Goal: Find specific page/section: Find specific page/section

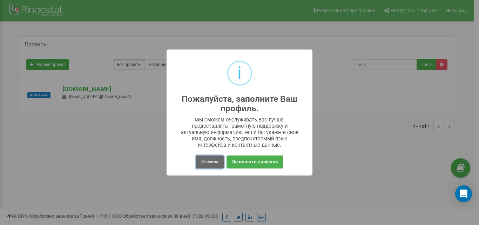
click at [213, 161] on button "Отмена" at bounding box center [210, 161] width 28 height 13
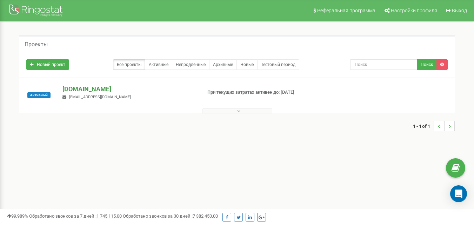
click at [83, 93] on p "[DOMAIN_NAME]" at bounding box center [128, 89] width 133 height 9
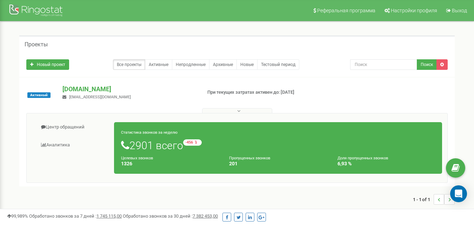
click at [244, 110] on button at bounding box center [237, 110] width 70 height 5
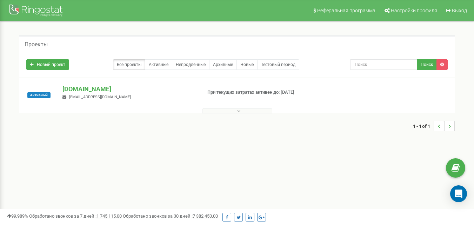
click at [241, 112] on button at bounding box center [237, 110] width 70 height 5
click at [71, 88] on p "[DOMAIN_NAME]" at bounding box center [128, 89] width 133 height 9
click at [70, 89] on p "[DOMAIN_NAME]" at bounding box center [128, 89] width 133 height 9
click at [41, 95] on span "Активный" at bounding box center [38, 95] width 23 height 6
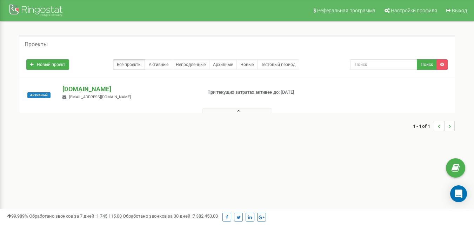
click at [79, 88] on p "[DOMAIN_NAME]" at bounding box center [128, 89] width 133 height 9
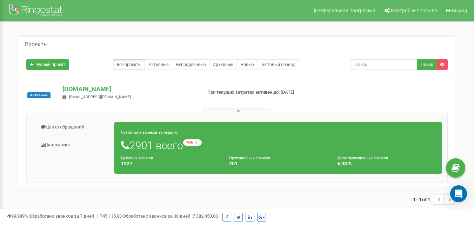
click at [73, 130] on link "Центр обращений" at bounding box center [73, 127] width 82 height 17
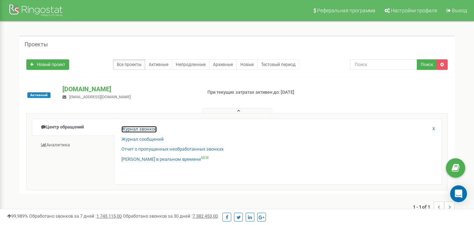
click at [136, 129] on link "Журнал звонков" at bounding box center [138, 129] width 35 height 7
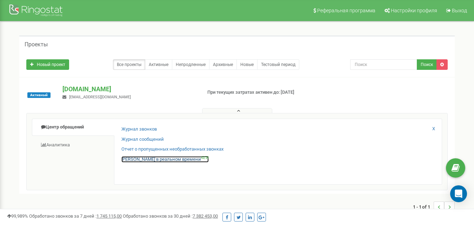
click at [160, 158] on link "[PERSON_NAME] в реальном времени NEW" at bounding box center [164, 159] width 87 height 7
